Goal: Find specific page/section: Find specific page/section

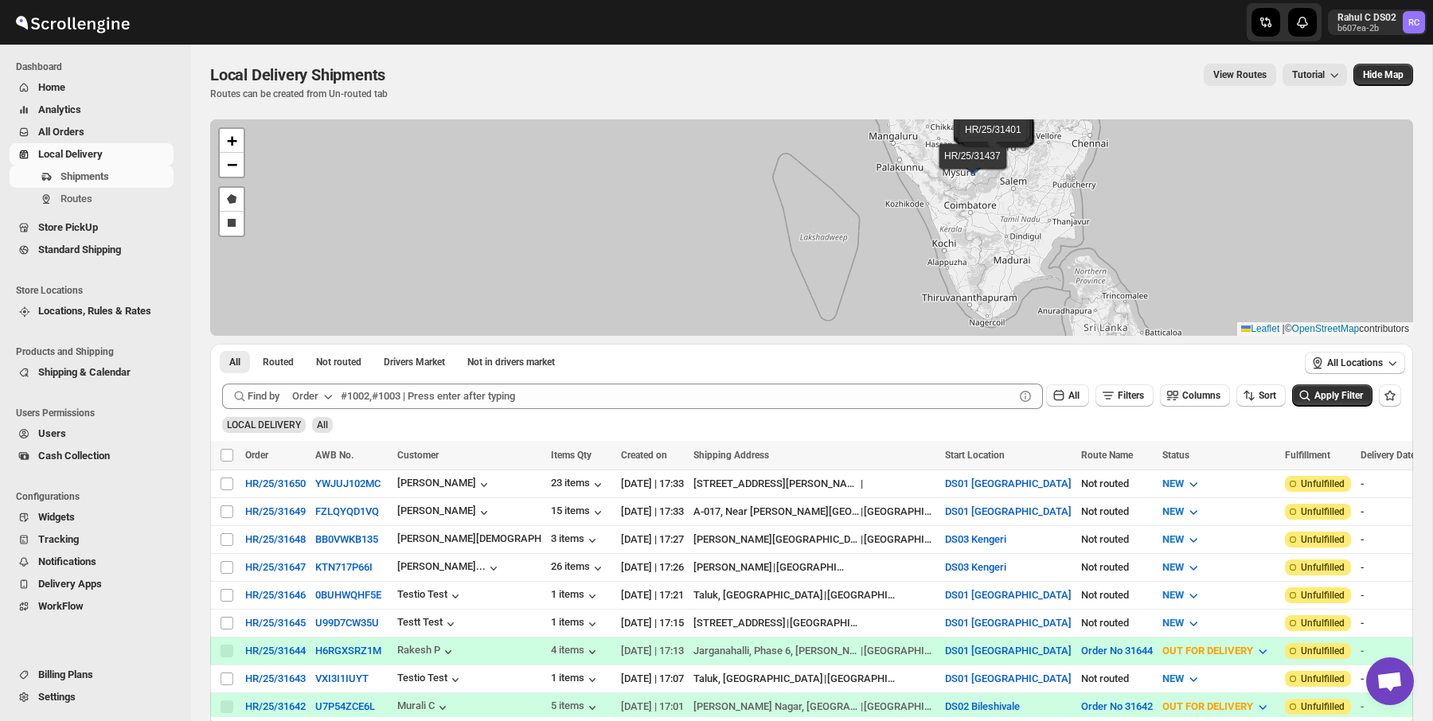
click at [82, 209] on button "Routes" at bounding box center [92, 199] width 164 height 22
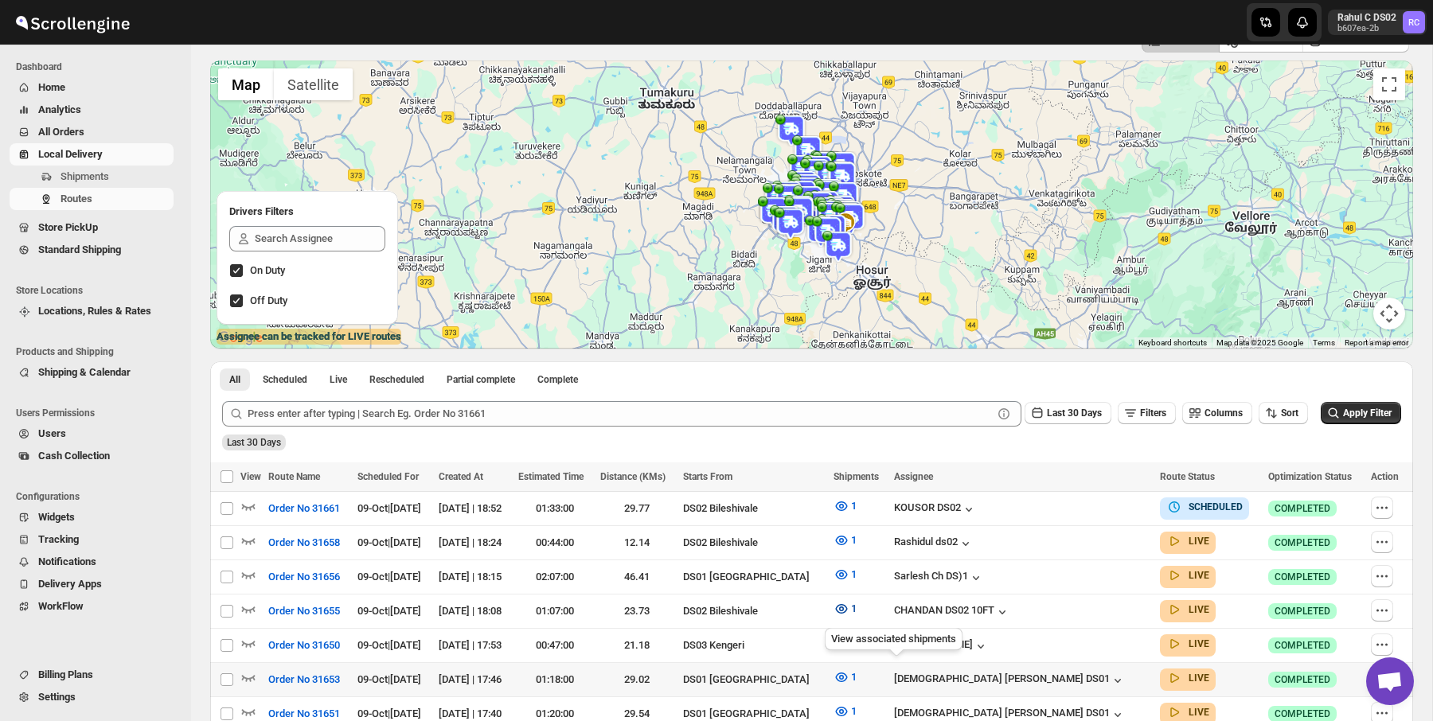
scroll to position [98, 0]
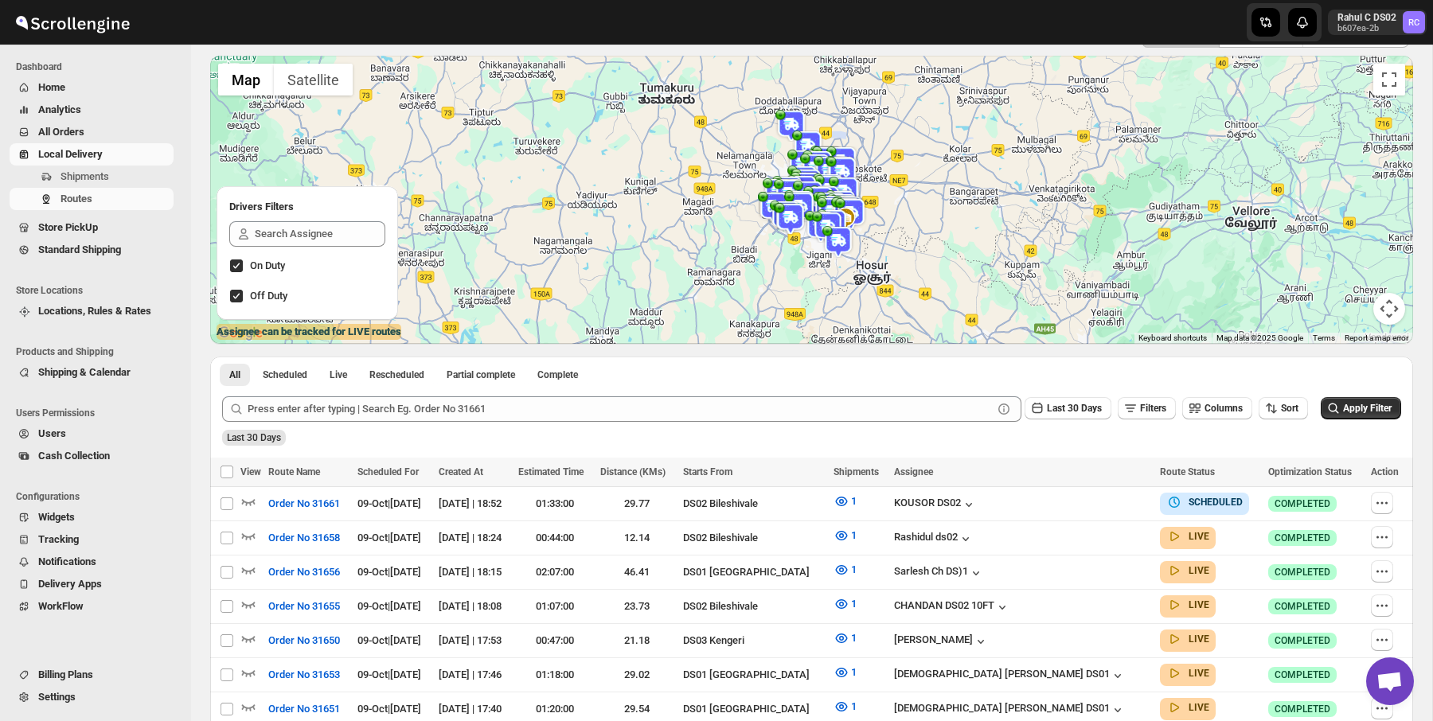
click at [811, 206] on img at bounding box center [800, 208] width 32 height 32
click at [795, 181] on span "Filter route by this driver" at bounding box center [805, 180] width 104 height 13
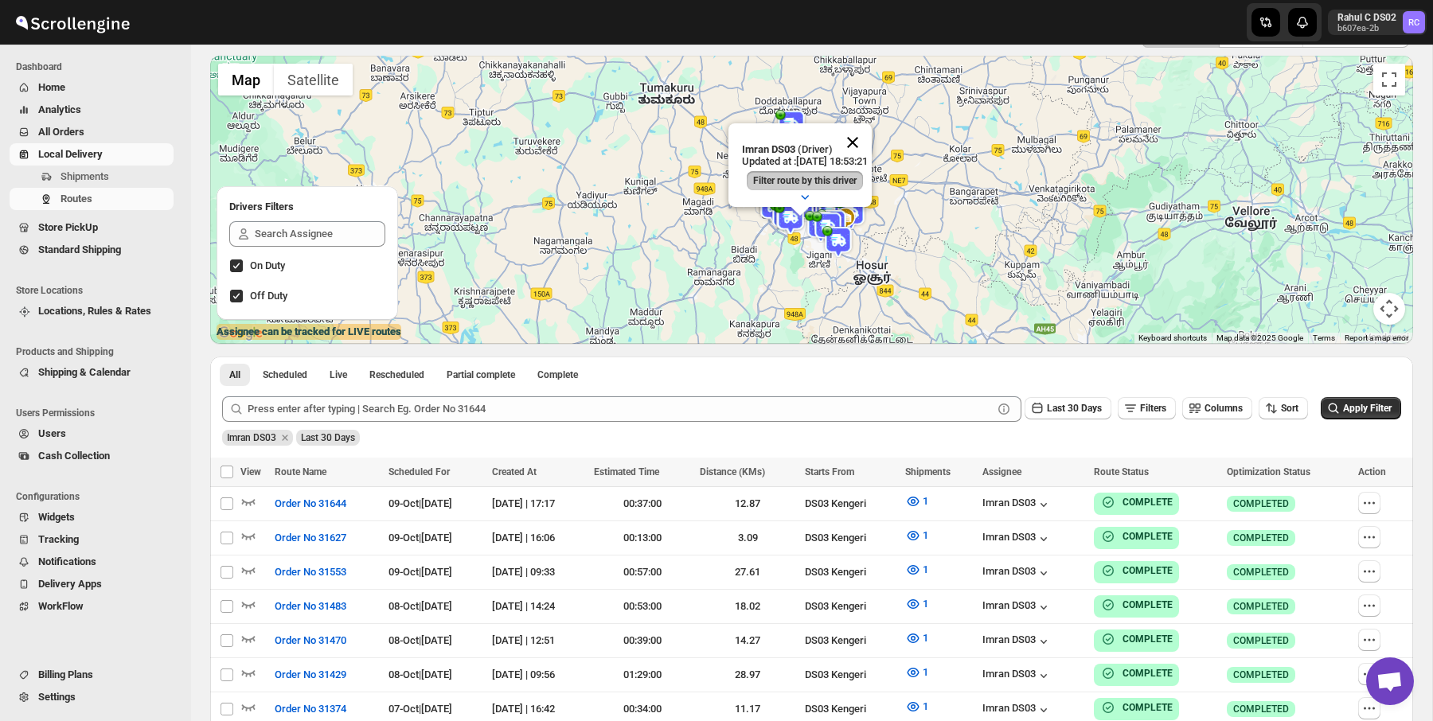
click at [869, 138] on button "Close" at bounding box center [853, 142] width 38 height 38
click at [826, 179] on img at bounding box center [830, 191] width 32 height 32
click at [830, 158] on span "Filter route by this driver" at bounding box center [835, 164] width 104 height 13
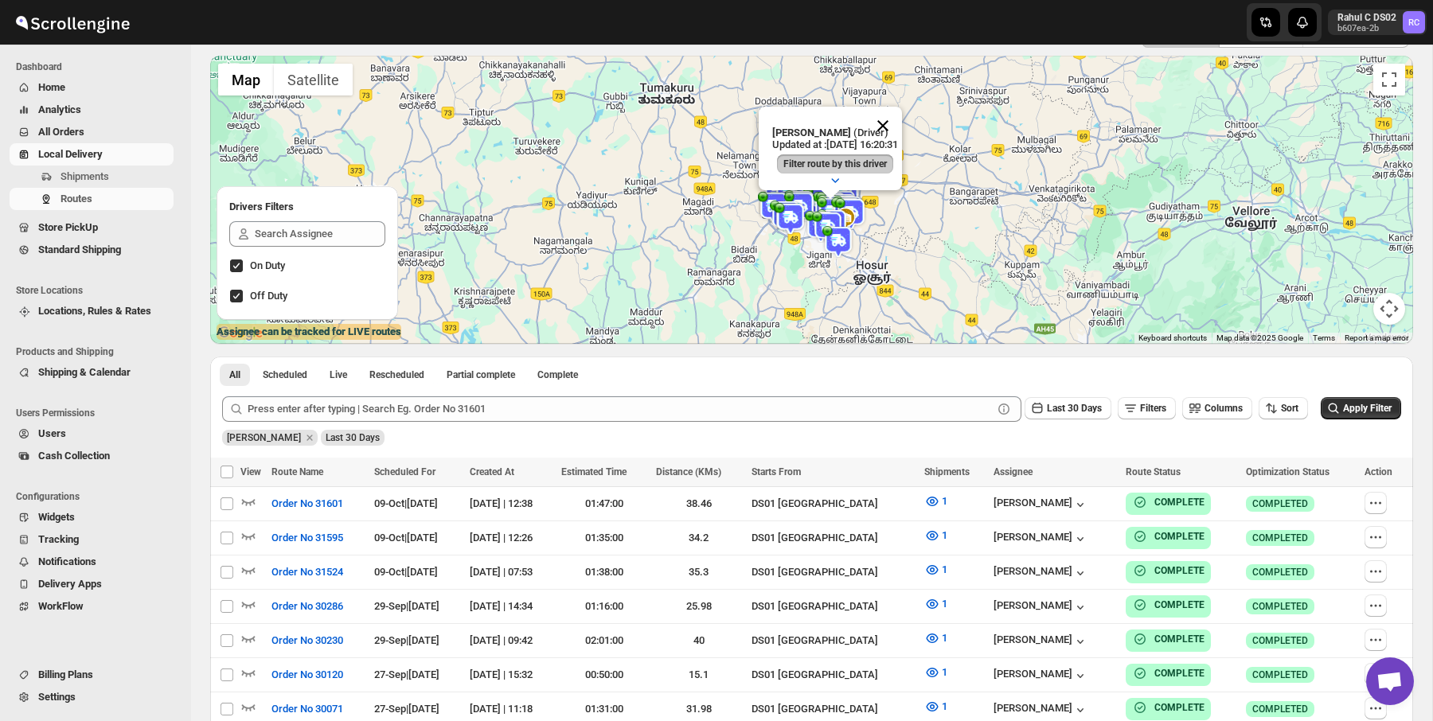
click at [899, 116] on button "Close" at bounding box center [883, 126] width 38 height 38
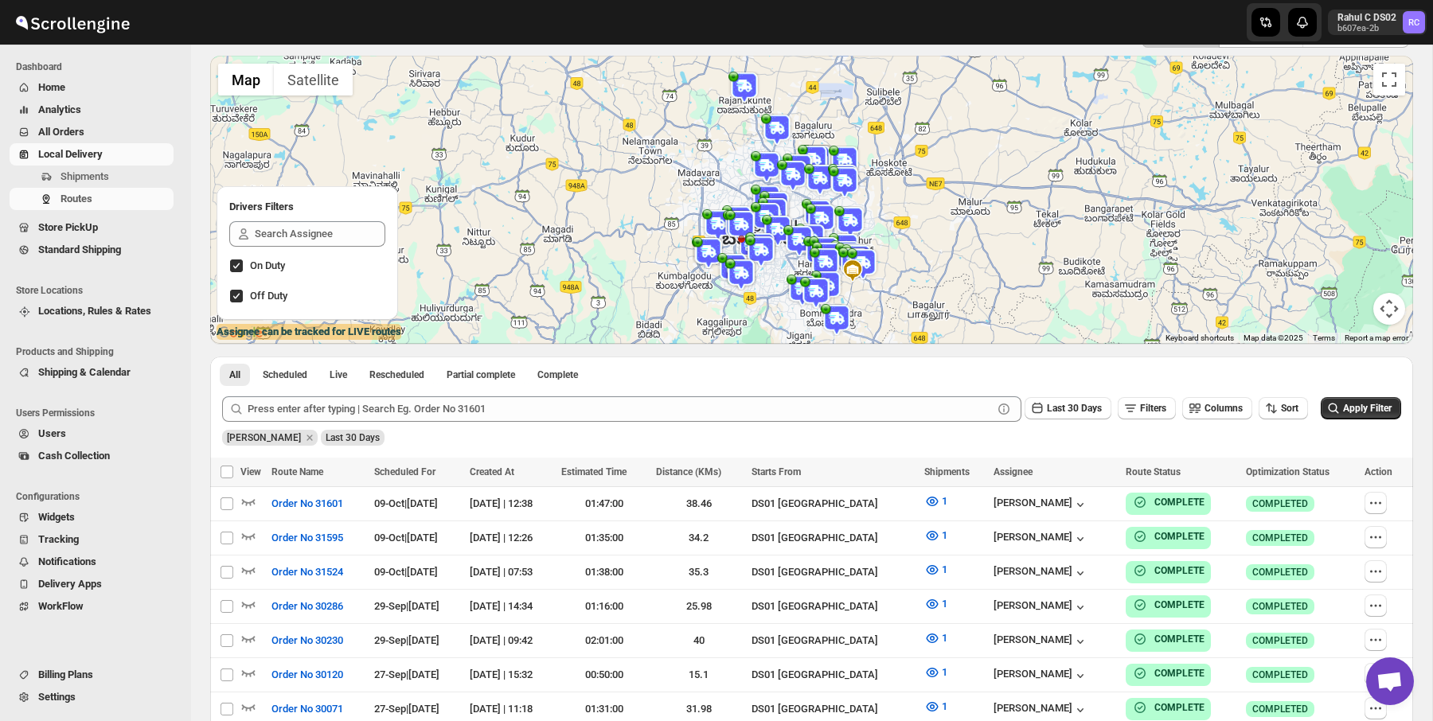
click at [853, 172] on img at bounding box center [845, 182] width 32 height 32
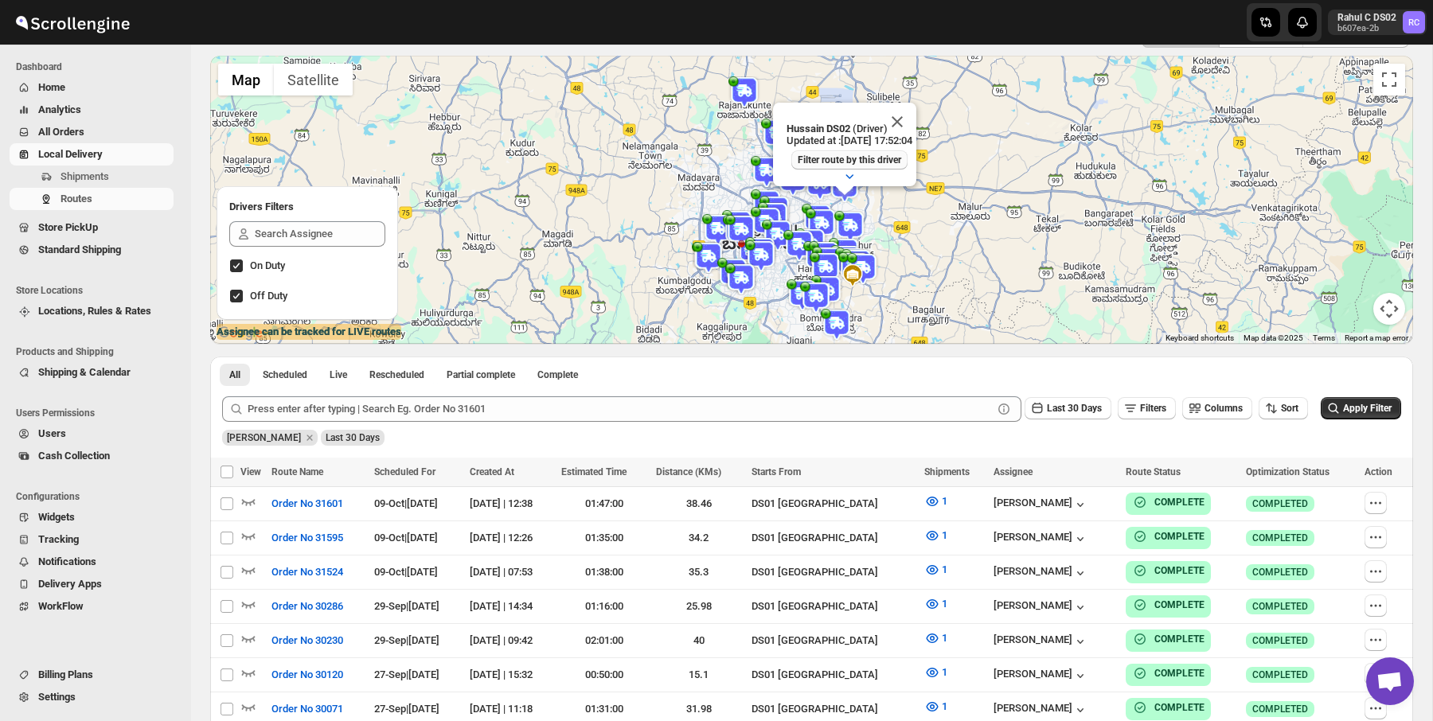
click at [853, 154] on span "Filter route by this driver" at bounding box center [850, 160] width 104 height 13
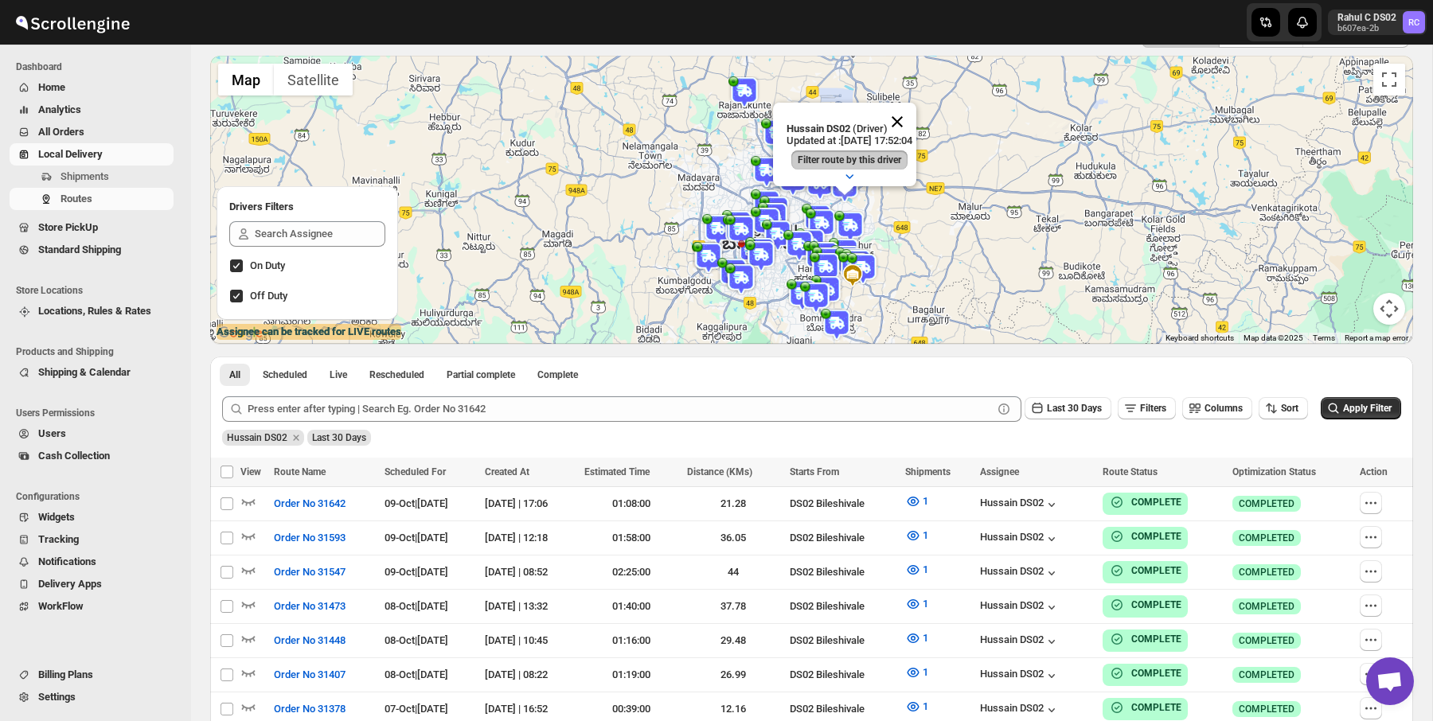
click at [916, 118] on button "Close" at bounding box center [897, 122] width 38 height 38
click at [826, 264] on img at bounding box center [826, 268] width 32 height 32
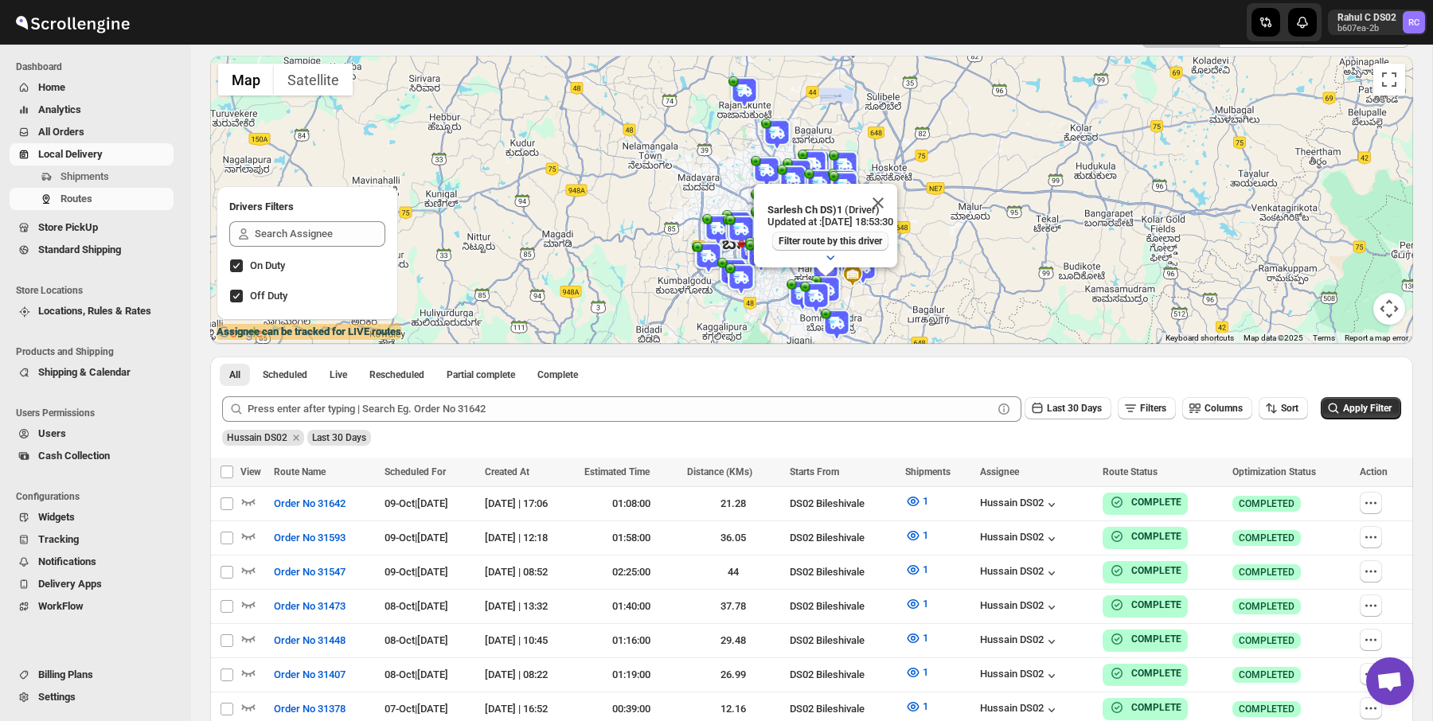
click at [844, 235] on span "Filter route by this driver" at bounding box center [831, 241] width 104 height 13
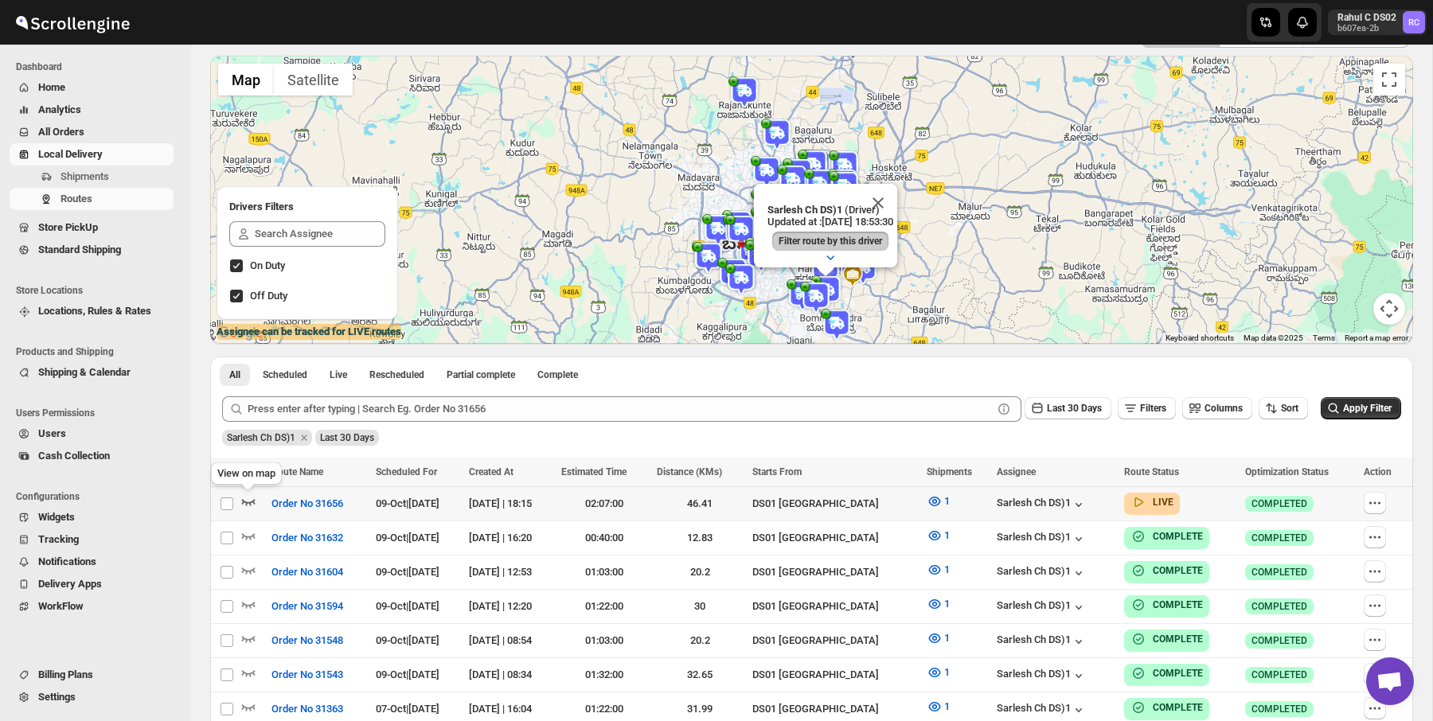
click at [248, 502] on icon "button" at bounding box center [248, 502] width 16 height 16
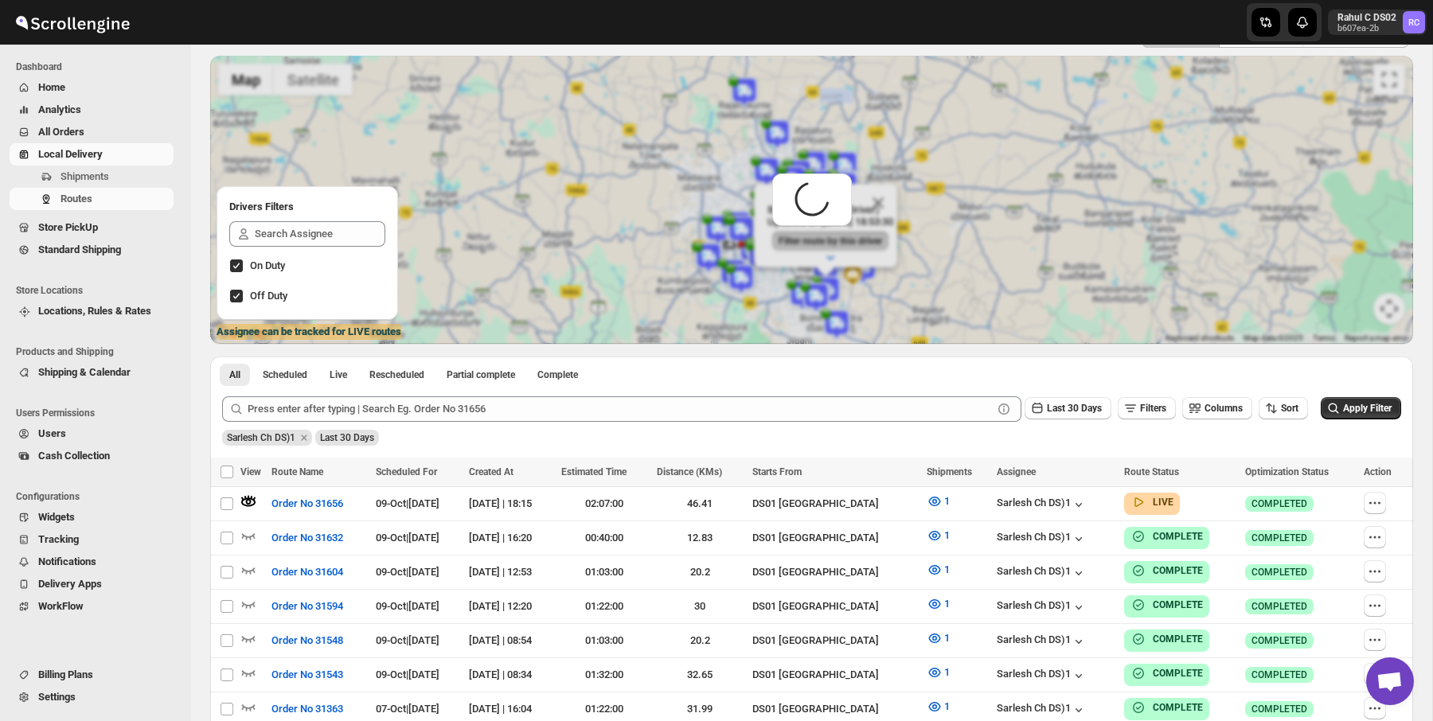
scroll to position [0, 0]
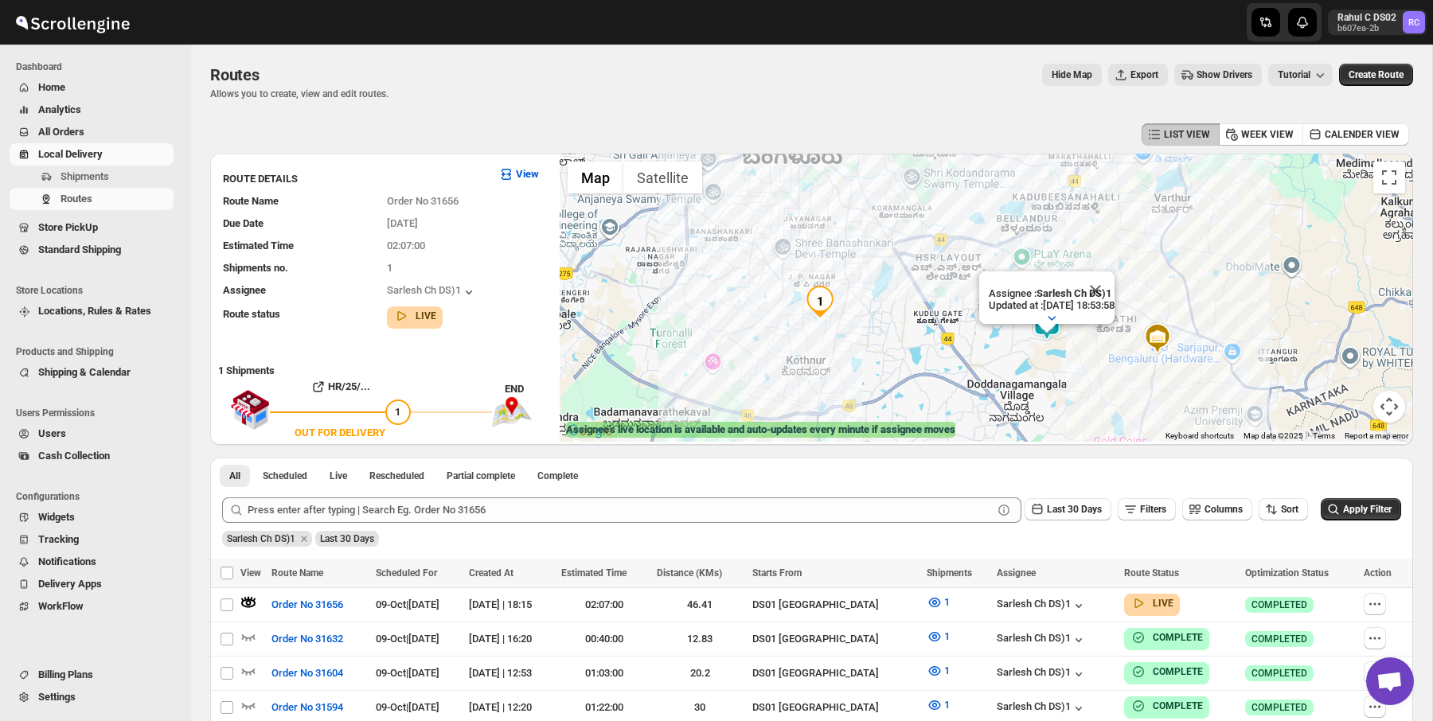
click at [950, 141] on div "LIST VIEW WEEK VIEW CALENDER VIEW" at bounding box center [811, 134] width 1203 height 30
click at [562, 100] on div "Routes. This page is ready Routes Allows you to create, view and edit routes. H…" at bounding box center [811, 82] width 1203 height 75
drag, startPoint x: 1107, startPoint y: 285, endPoint x: 932, endPoint y: 54, distance: 289.3
click at [1102, 285] on button "Close" at bounding box center [1083, 289] width 38 height 38
click at [932, 54] on div "Routes. This page is ready Routes Allows you to create, view and edit routes. H…" at bounding box center [811, 82] width 1203 height 75
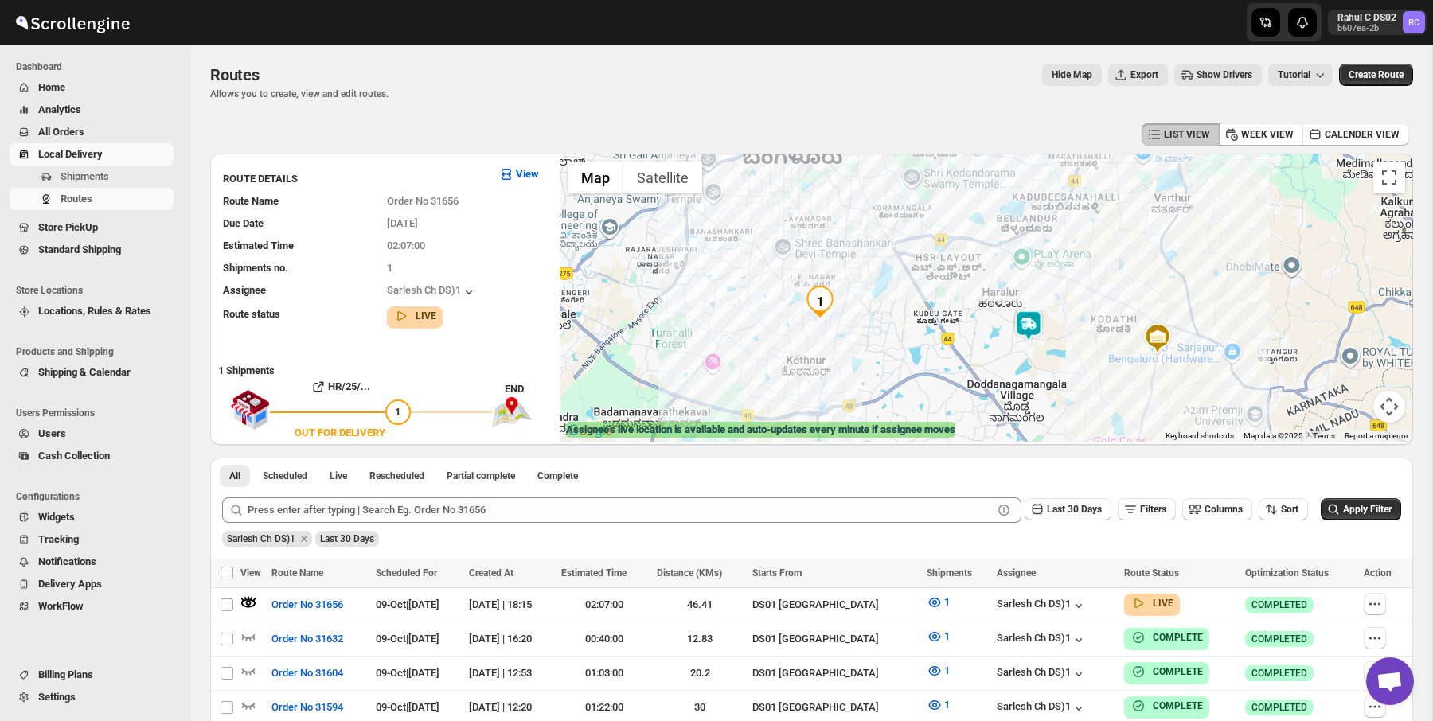
click at [615, 6] on div at bounding box center [716, 22] width 382 height 45
click at [124, 174] on span "Shipments" at bounding box center [116, 177] width 110 height 16
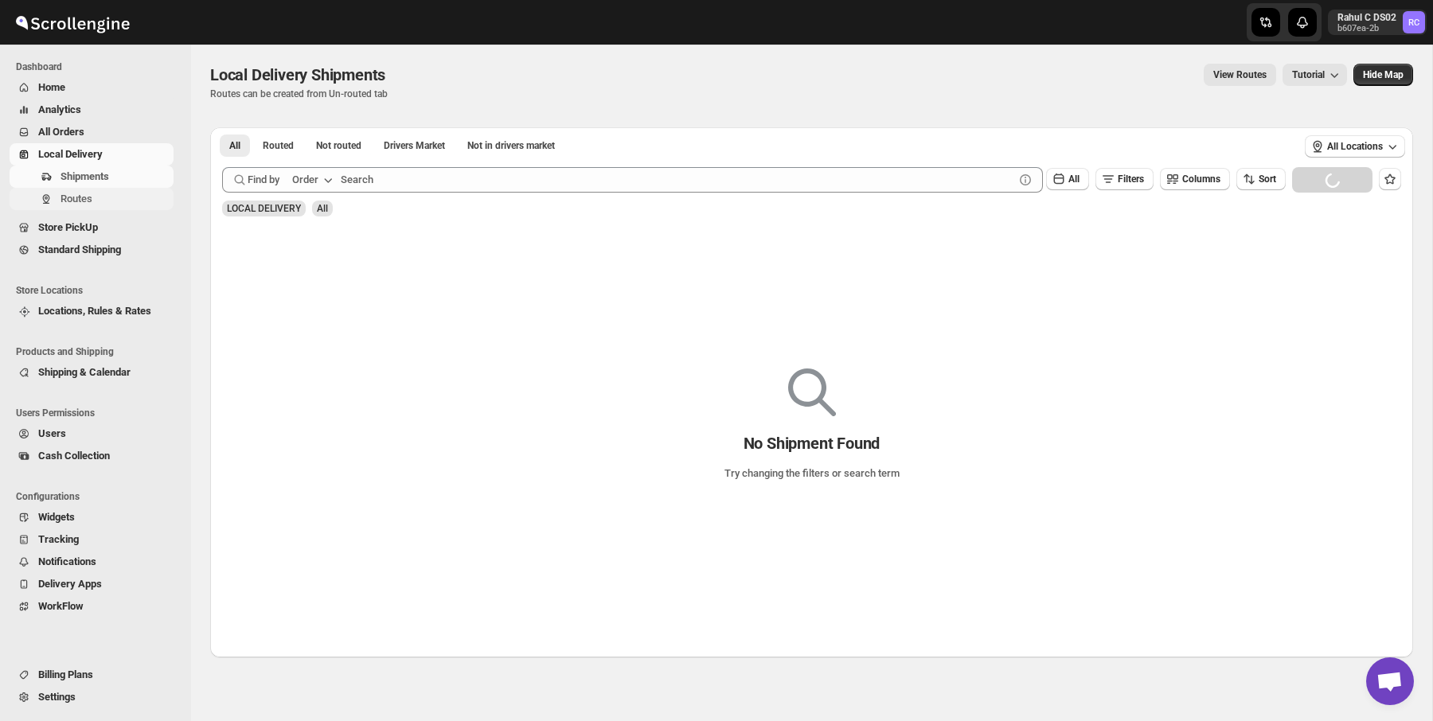
click at [124, 201] on span "Routes" at bounding box center [116, 199] width 110 height 16
